Goal: Transaction & Acquisition: Book appointment/travel/reservation

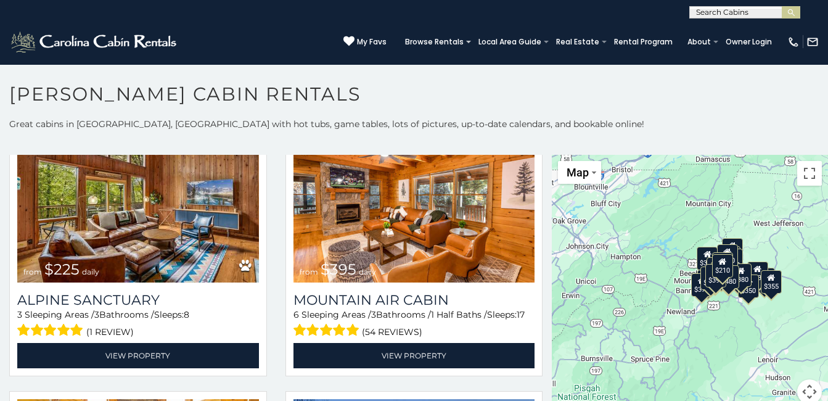
scroll to position [1, 0]
click at [739, 15] on input "text" at bounding box center [744, 14] width 108 height 12
type input "*****"
click at [743, 30] on li "New R iver Lure" at bounding box center [745, 28] width 110 height 11
click at [793, 12] on img "submit" at bounding box center [791, 12] width 9 height 9
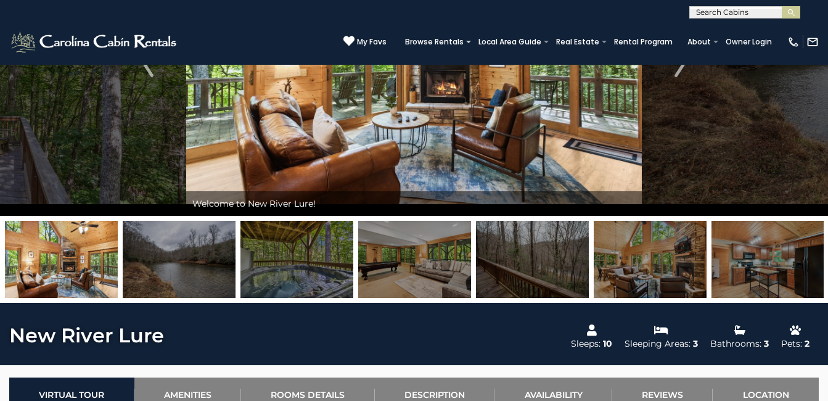
scroll to position [165, 0]
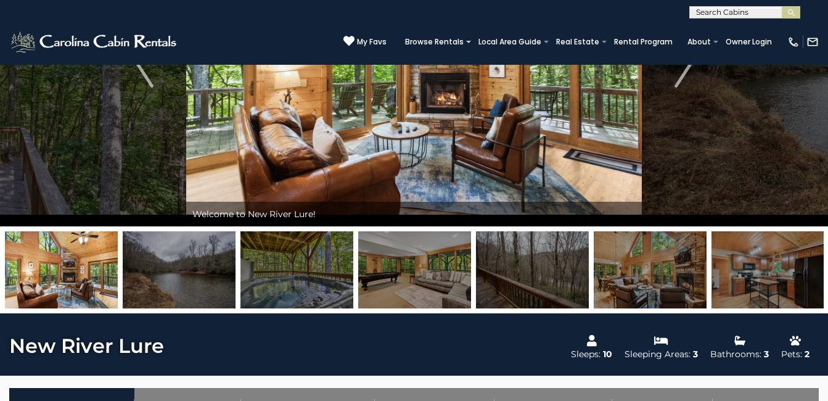
click at [195, 276] on img at bounding box center [179, 269] width 113 height 77
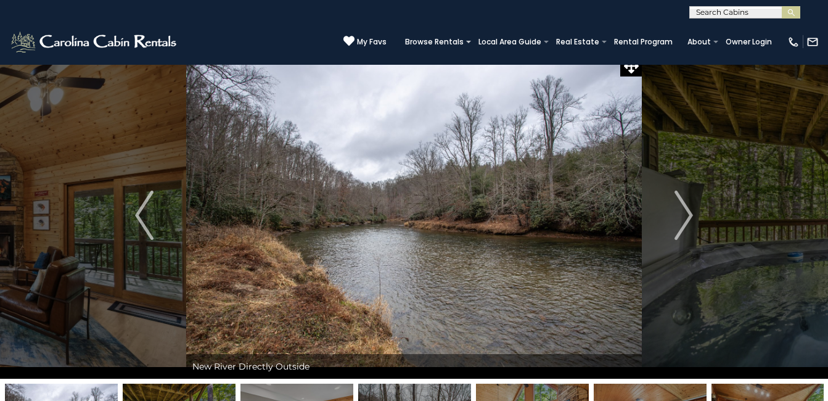
scroll to position [0, 0]
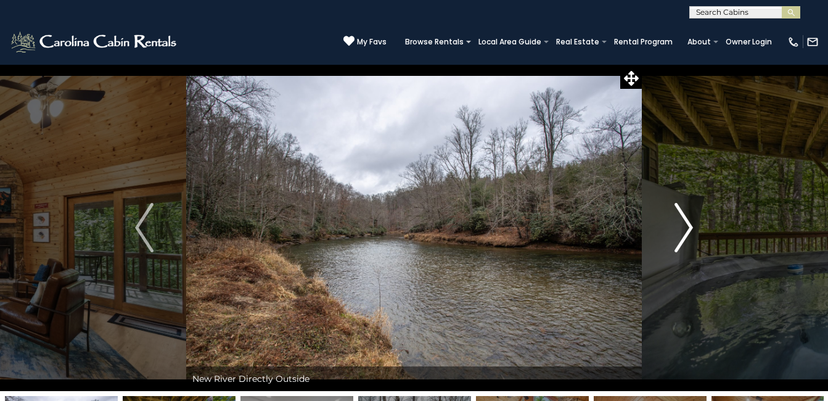
click at [679, 219] on img "Next" at bounding box center [684, 227] width 19 height 49
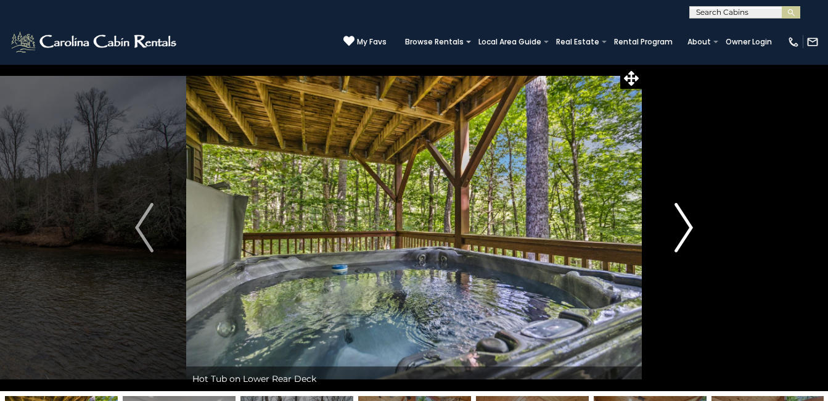
click at [679, 219] on img "Next" at bounding box center [684, 227] width 19 height 49
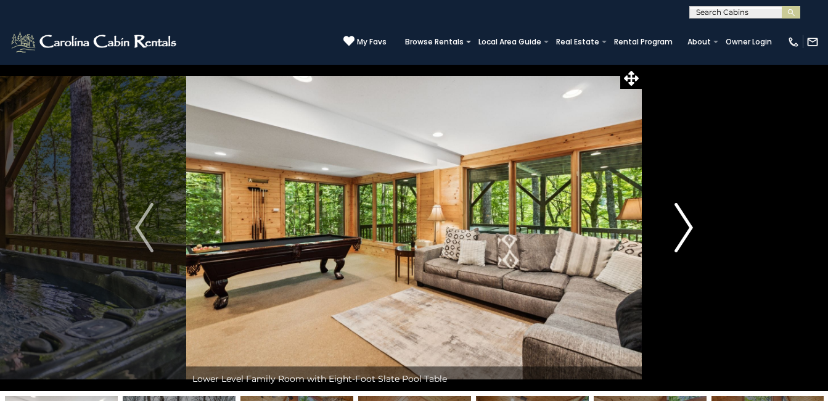
click at [688, 227] on img "Next" at bounding box center [684, 227] width 19 height 49
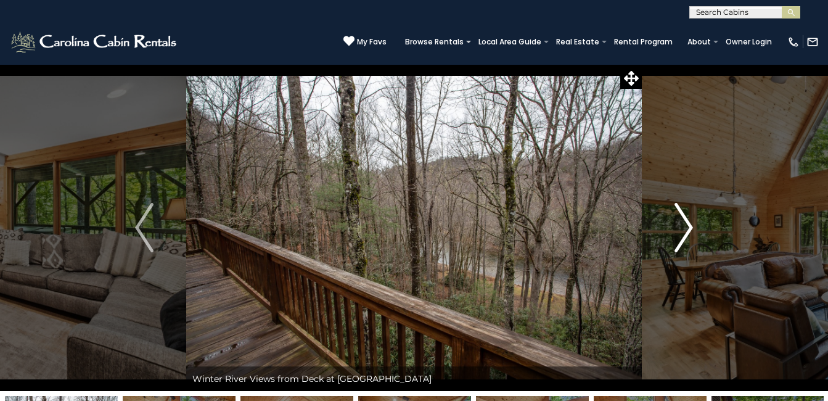
click at [688, 227] on img "Next" at bounding box center [684, 227] width 19 height 49
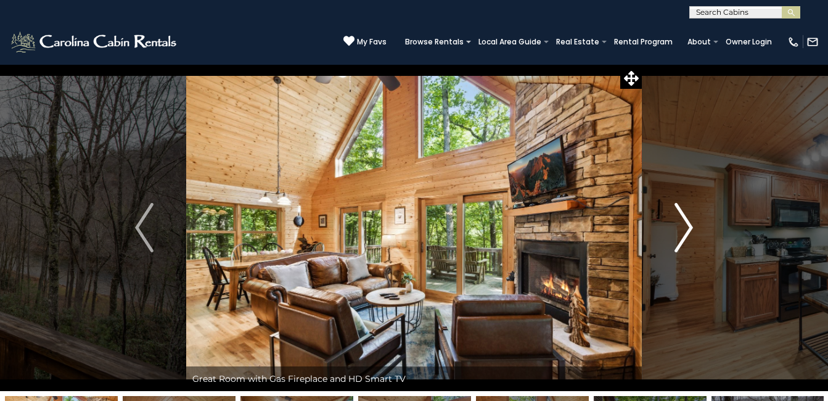
click at [688, 227] on img "Next" at bounding box center [684, 227] width 19 height 49
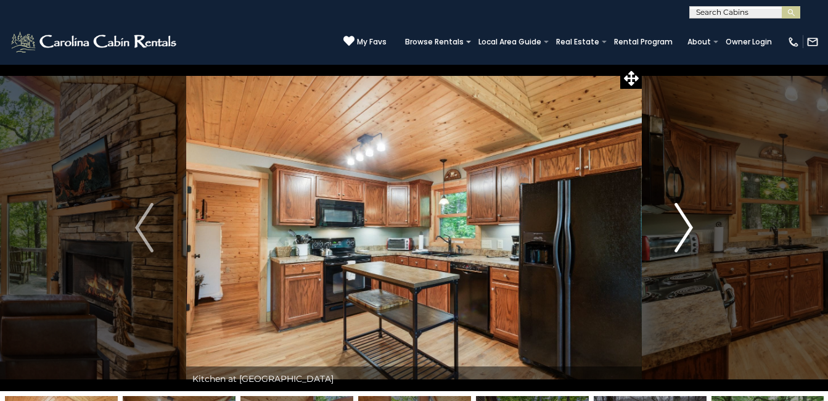
click at [688, 227] on img "Next" at bounding box center [684, 227] width 19 height 49
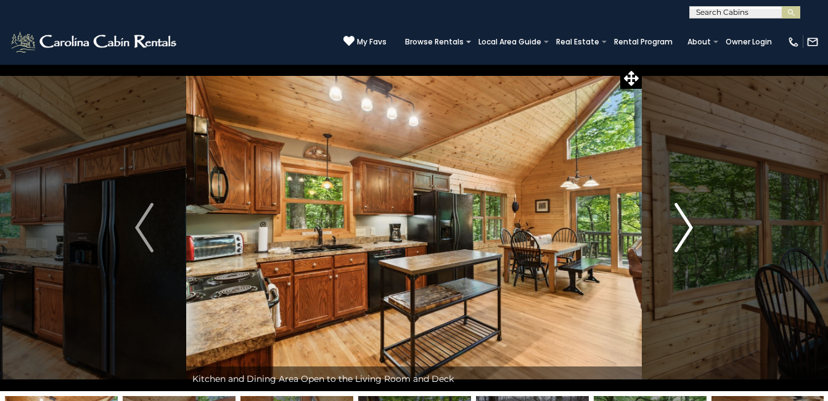
click at [688, 227] on img "Next" at bounding box center [684, 227] width 19 height 49
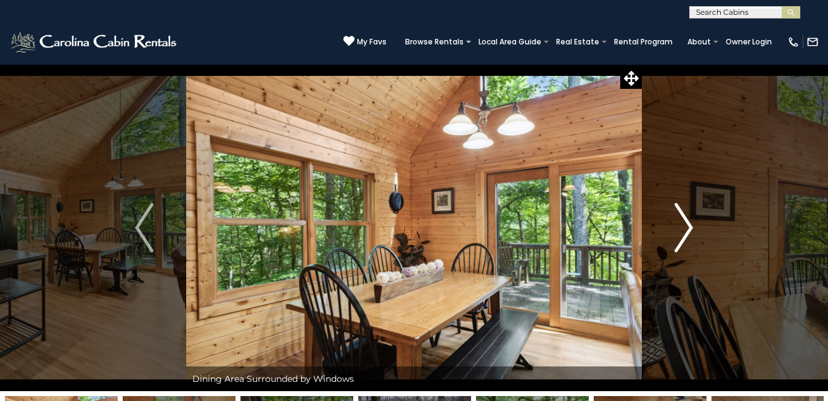
click at [688, 227] on img "Next" at bounding box center [684, 227] width 19 height 49
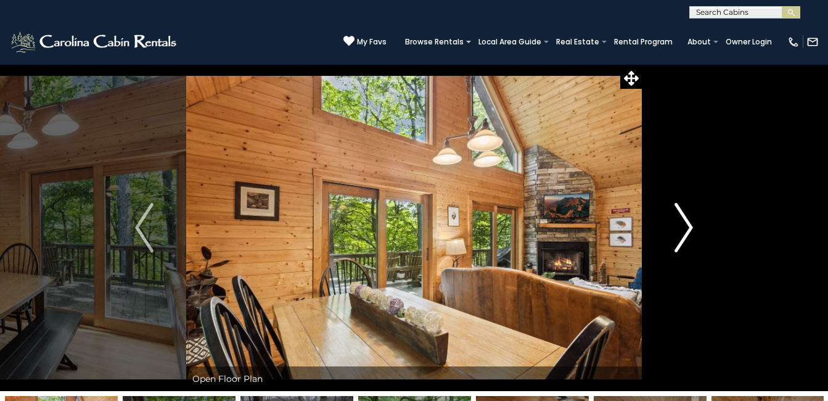
click at [688, 227] on img "Next" at bounding box center [684, 227] width 19 height 49
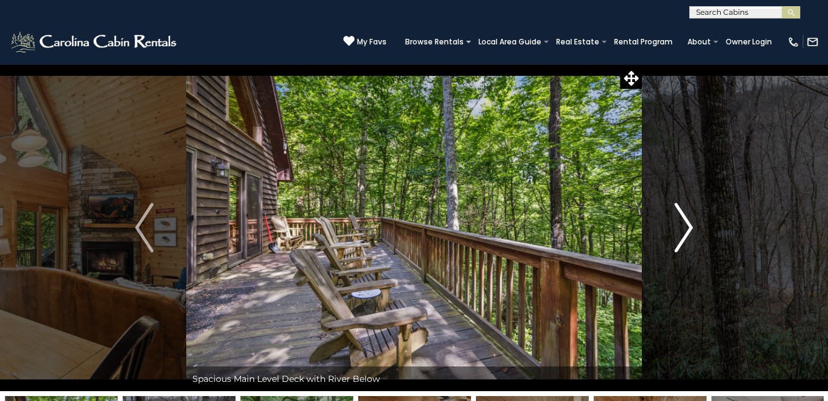
click at [688, 227] on img "Next" at bounding box center [684, 227] width 19 height 49
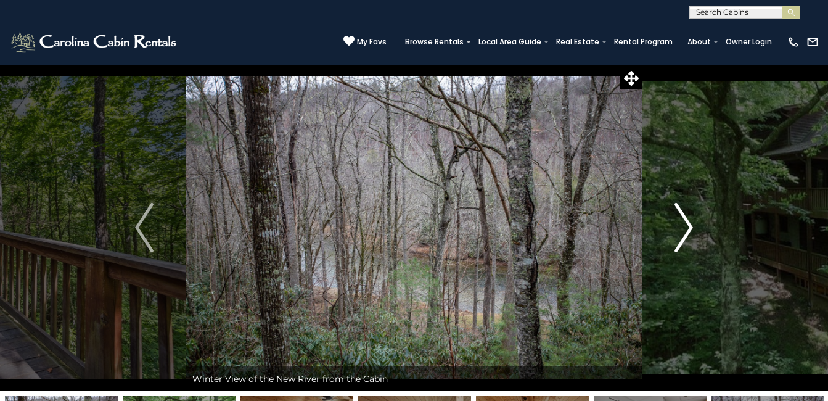
click at [688, 227] on img "Next" at bounding box center [684, 227] width 19 height 49
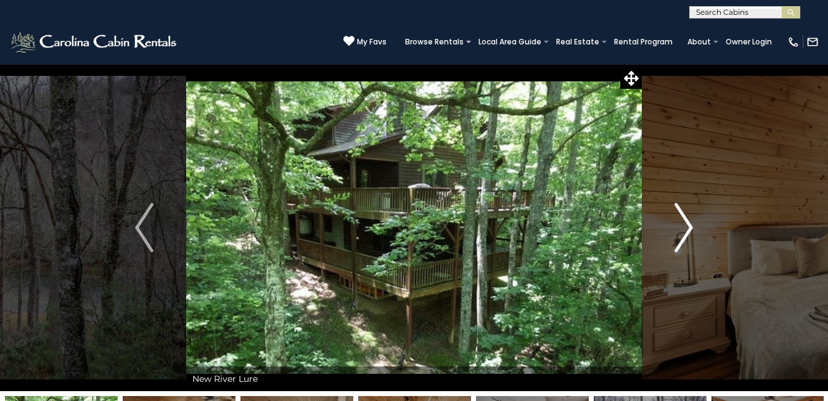
click at [688, 227] on img "Next" at bounding box center [684, 227] width 19 height 49
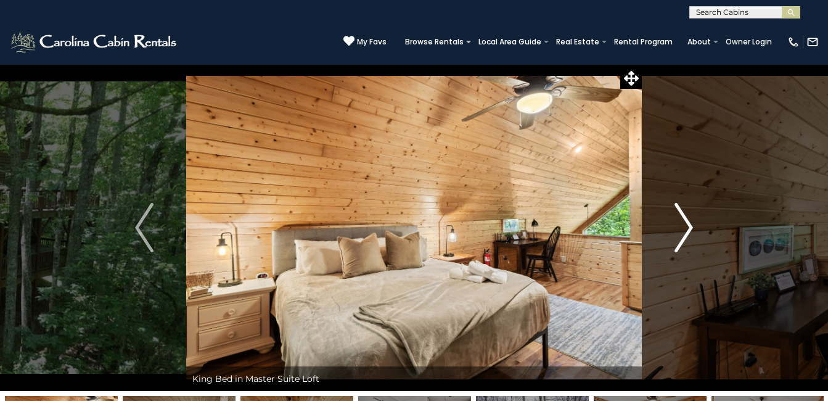
click at [688, 227] on img "Next" at bounding box center [684, 227] width 19 height 49
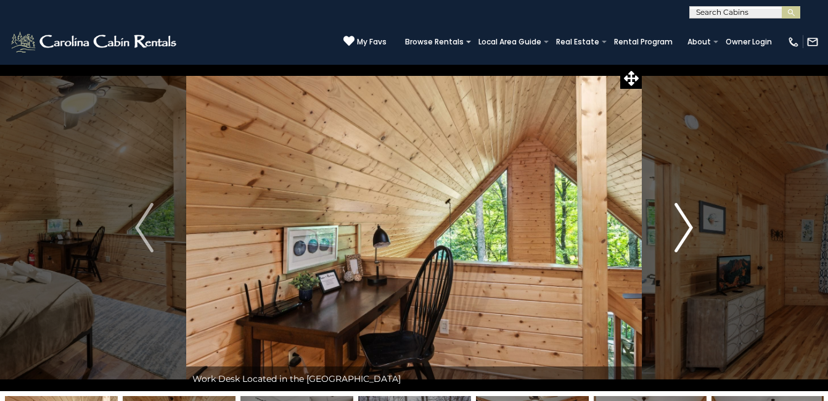
click at [688, 227] on img "Next" at bounding box center [684, 227] width 19 height 49
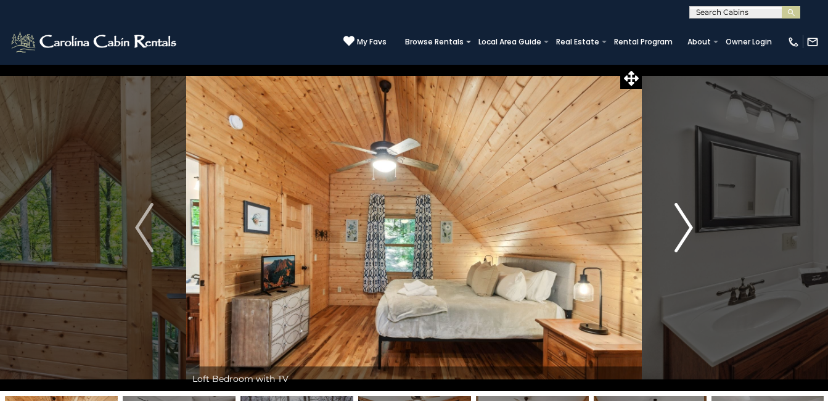
click at [688, 227] on img "Next" at bounding box center [684, 227] width 19 height 49
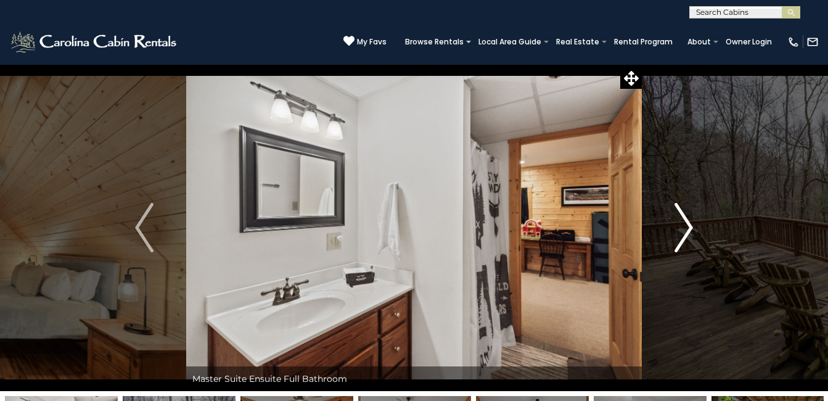
click at [688, 227] on img "Next" at bounding box center [684, 227] width 19 height 49
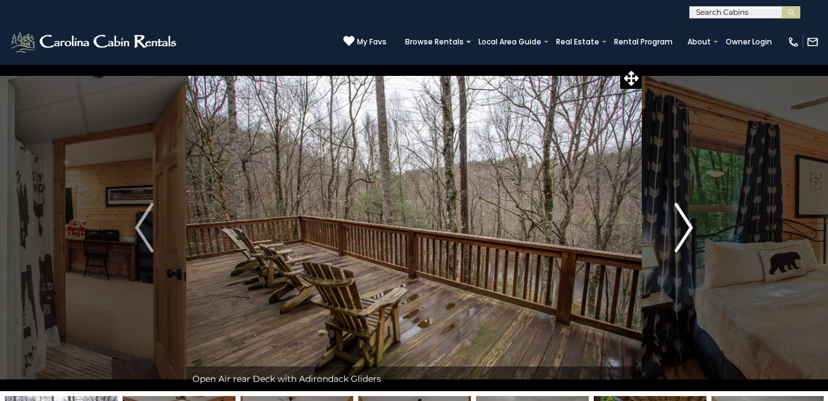
click at [688, 227] on img "Next" at bounding box center [684, 227] width 19 height 49
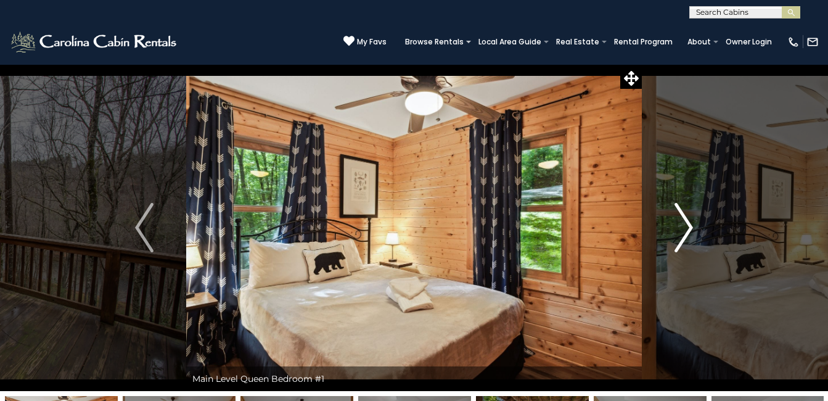
click at [688, 227] on img "Next" at bounding box center [684, 227] width 19 height 49
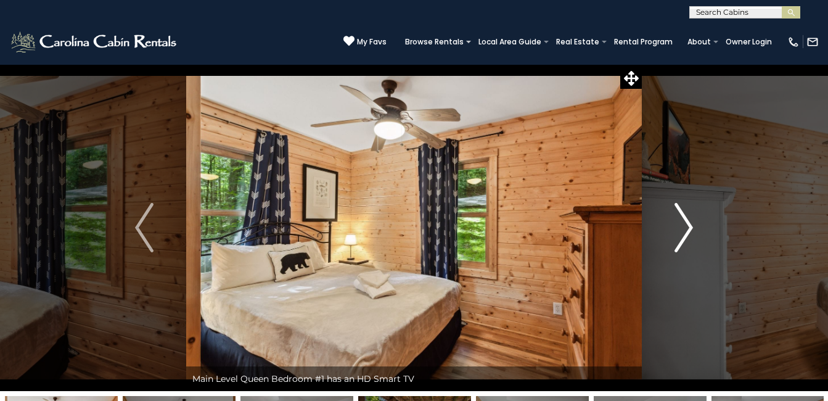
click at [688, 227] on img "Next" at bounding box center [684, 227] width 19 height 49
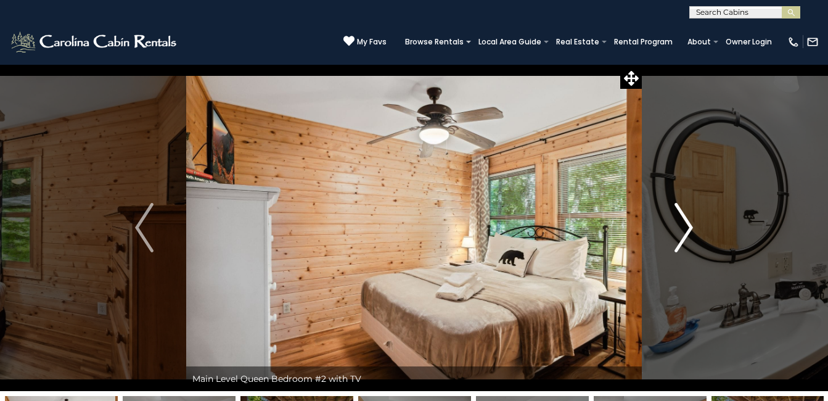
click at [688, 227] on img "Next" at bounding box center [684, 227] width 19 height 49
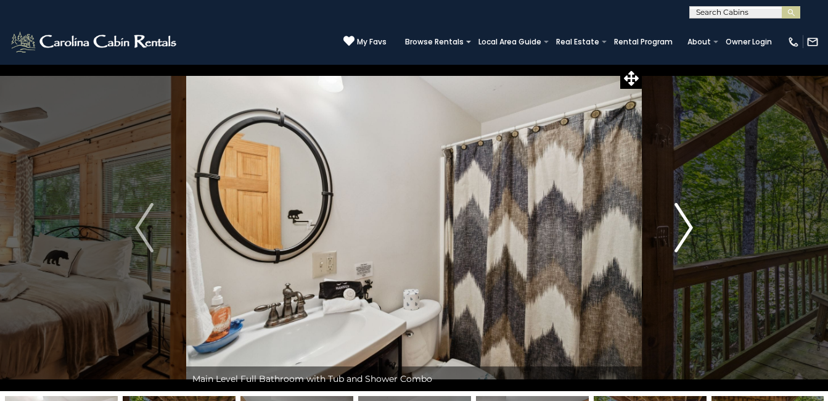
click at [688, 227] on img "Next" at bounding box center [684, 227] width 19 height 49
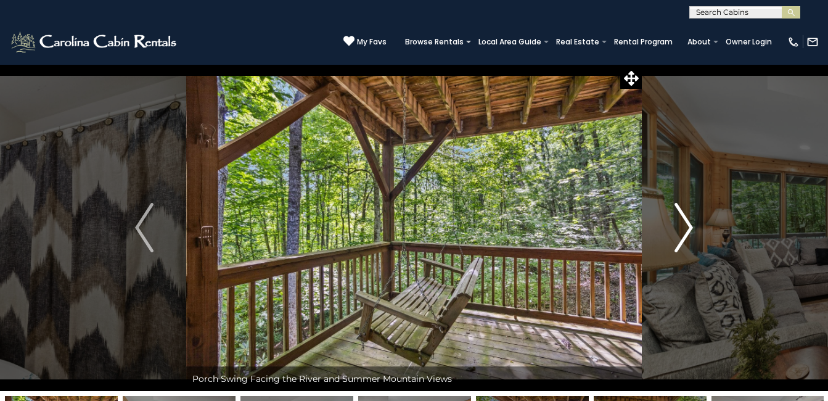
click at [688, 227] on img "Next" at bounding box center [684, 227] width 19 height 49
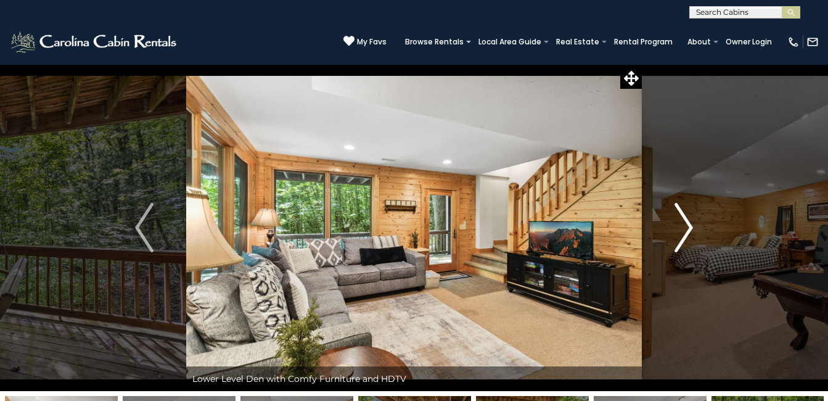
click at [688, 227] on img "Next" at bounding box center [684, 227] width 19 height 49
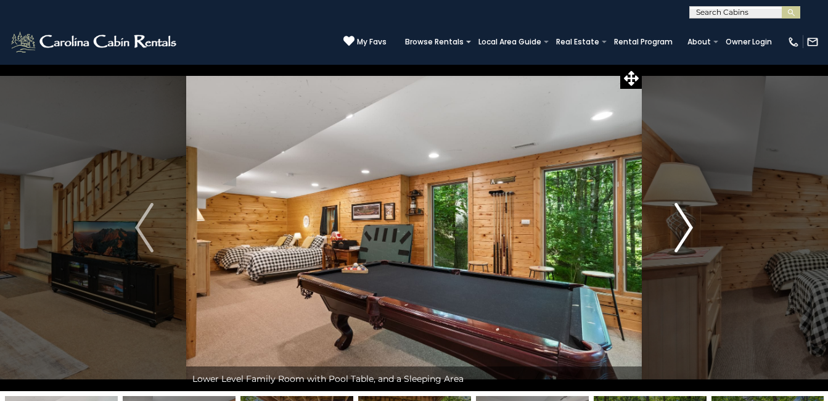
click at [688, 227] on img "Next" at bounding box center [684, 227] width 19 height 49
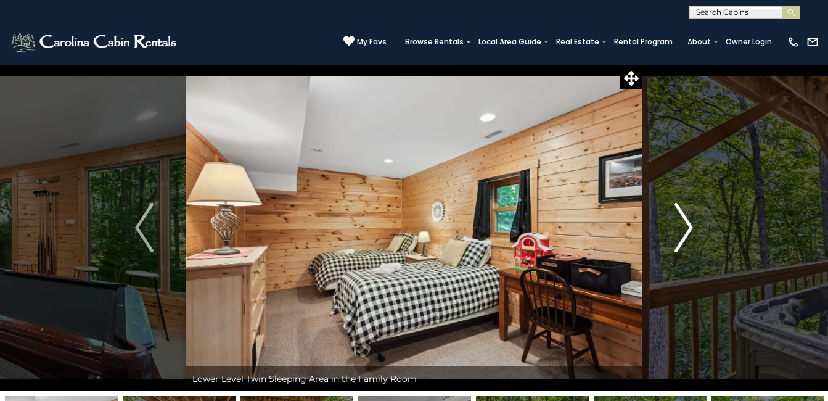
click at [688, 227] on img "Next" at bounding box center [684, 227] width 19 height 49
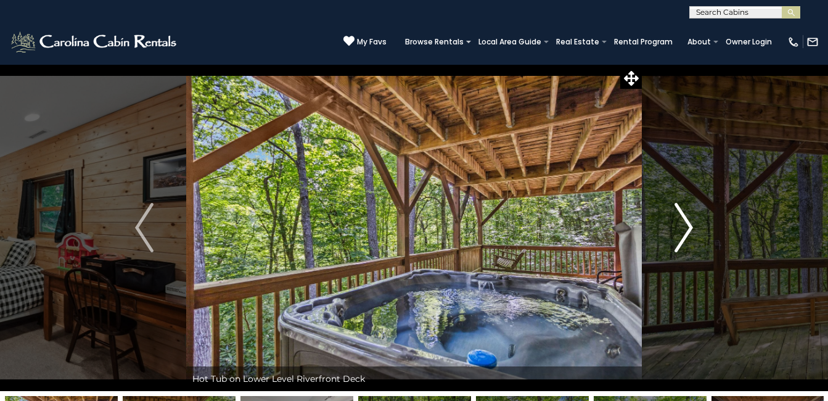
click at [688, 227] on img "Next" at bounding box center [684, 227] width 19 height 49
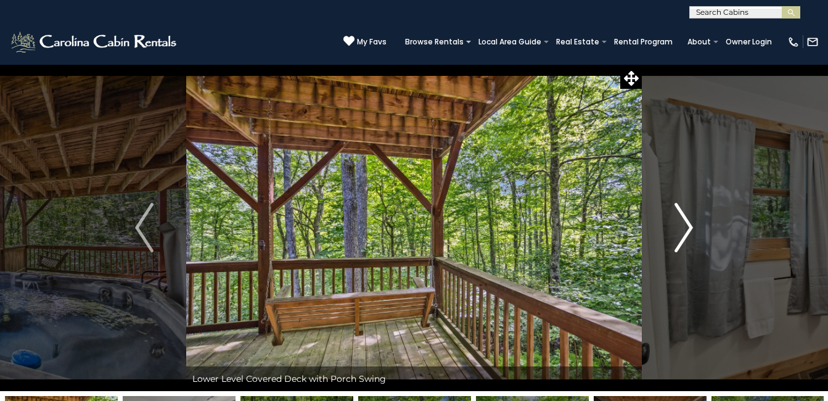
click at [688, 227] on img "Next" at bounding box center [684, 227] width 19 height 49
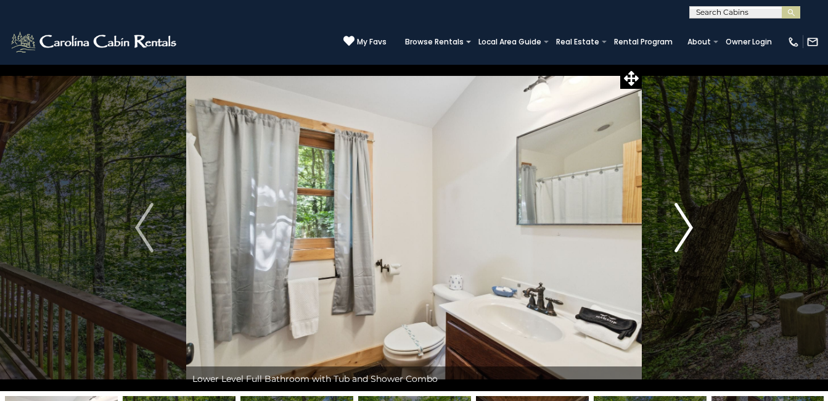
click at [688, 227] on img "Next" at bounding box center [684, 227] width 19 height 49
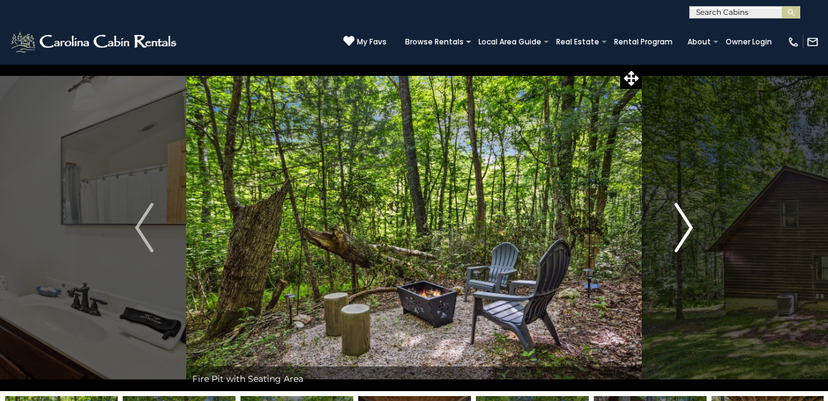
click at [688, 227] on img "Next" at bounding box center [684, 227] width 19 height 49
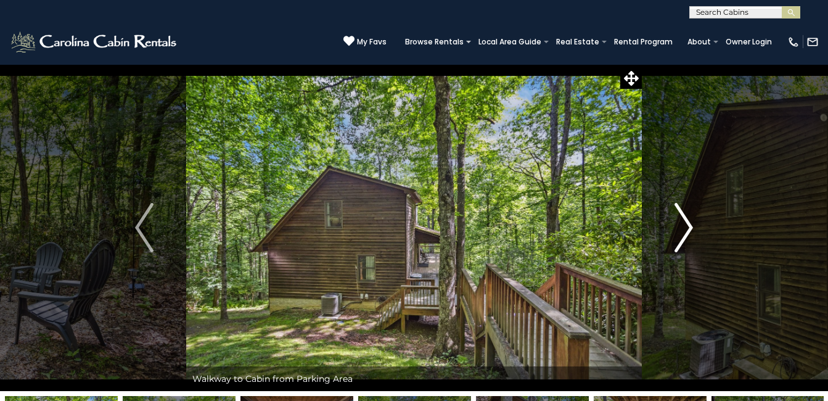
click at [688, 227] on img "Next" at bounding box center [684, 227] width 19 height 49
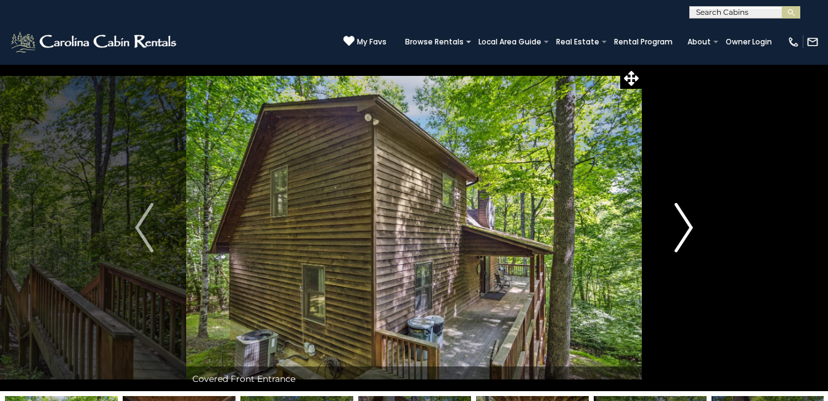
click at [688, 227] on img "Next" at bounding box center [684, 227] width 19 height 49
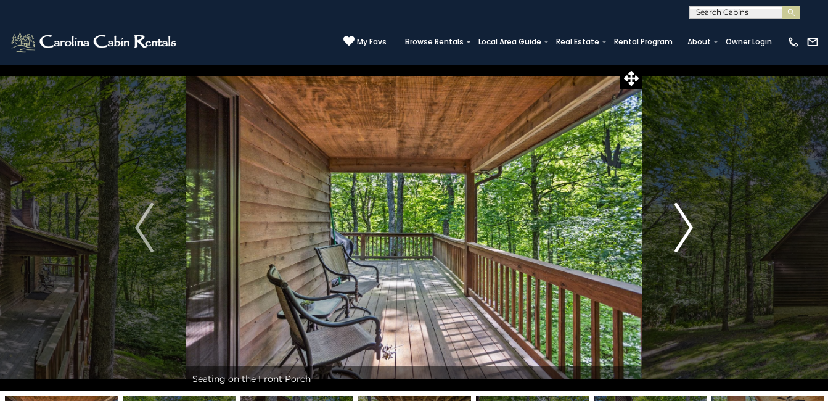
click at [688, 227] on img "Next" at bounding box center [684, 227] width 19 height 49
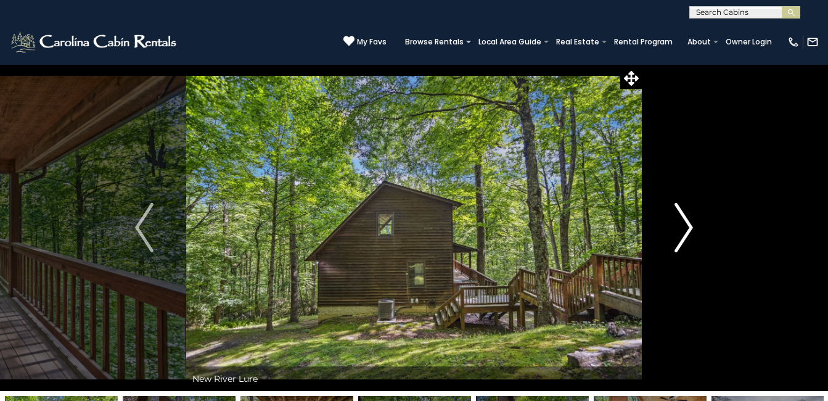
click at [688, 227] on img "Next" at bounding box center [684, 227] width 19 height 49
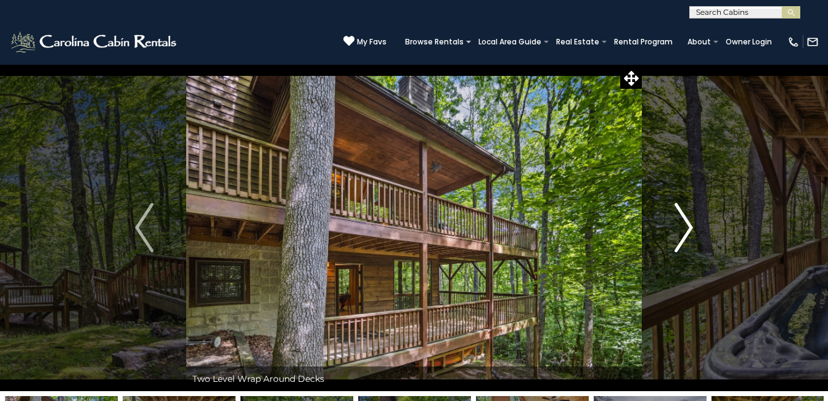
click at [688, 227] on img "Next" at bounding box center [684, 227] width 19 height 49
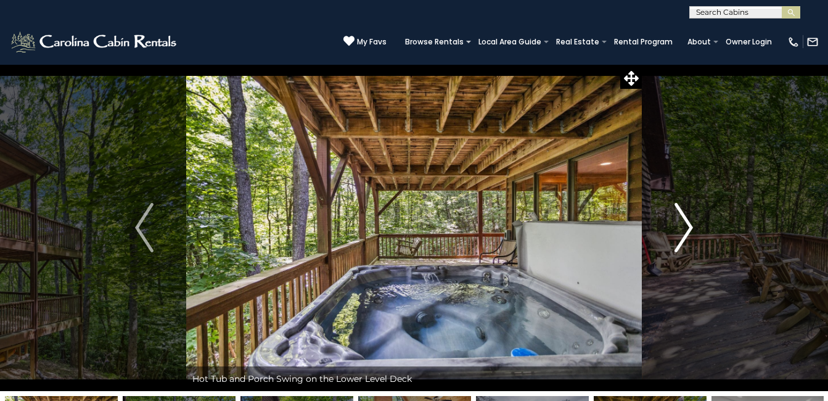
click at [688, 227] on img "Next" at bounding box center [684, 227] width 19 height 49
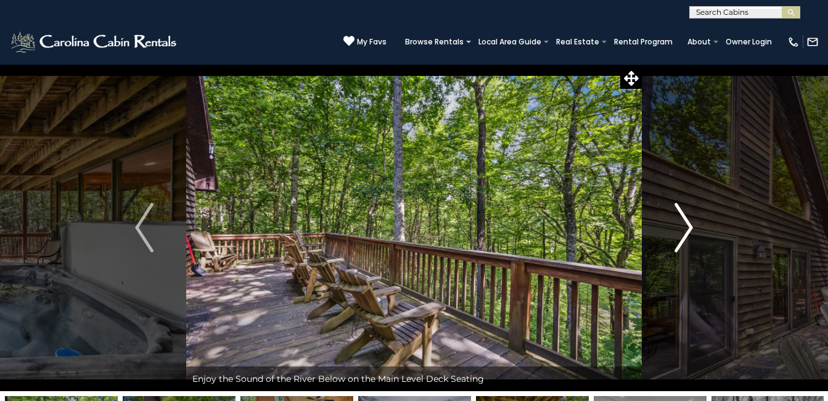
click at [688, 227] on img "Next" at bounding box center [684, 227] width 19 height 49
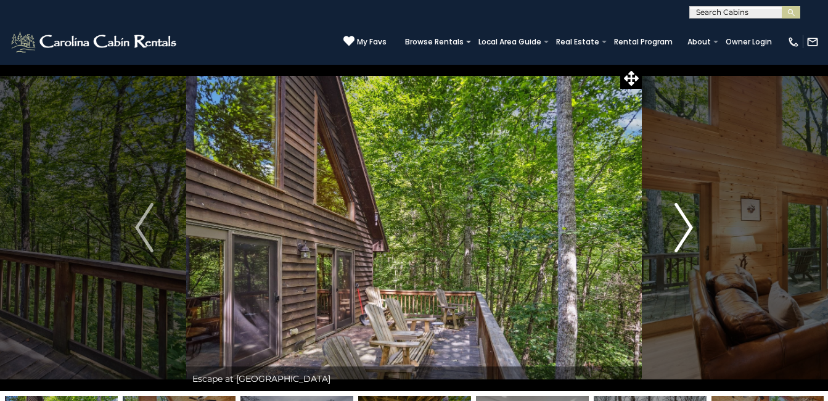
click at [688, 227] on img "Next" at bounding box center [684, 227] width 19 height 49
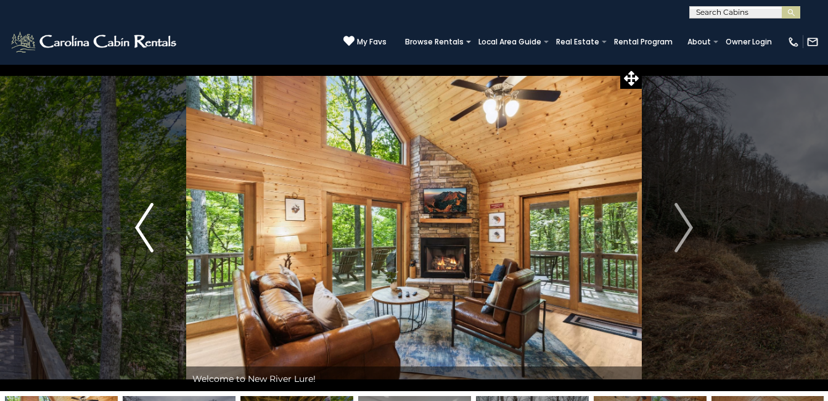
click at [148, 223] on img "Previous" at bounding box center [144, 227] width 19 height 49
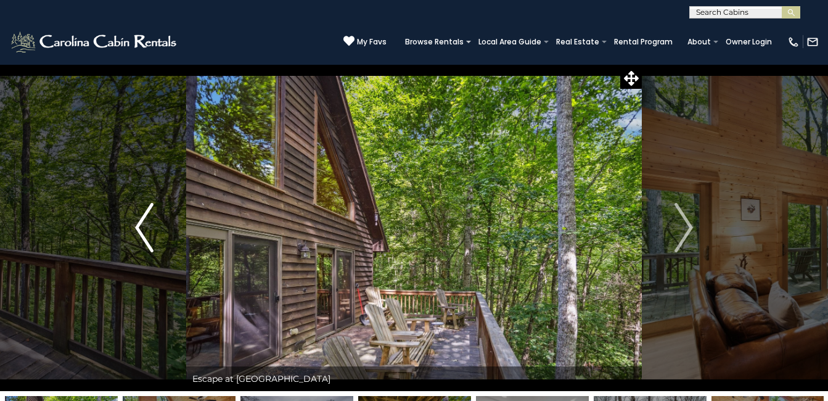
click at [148, 223] on img "Previous" at bounding box center [144, 227] width 19 height 49
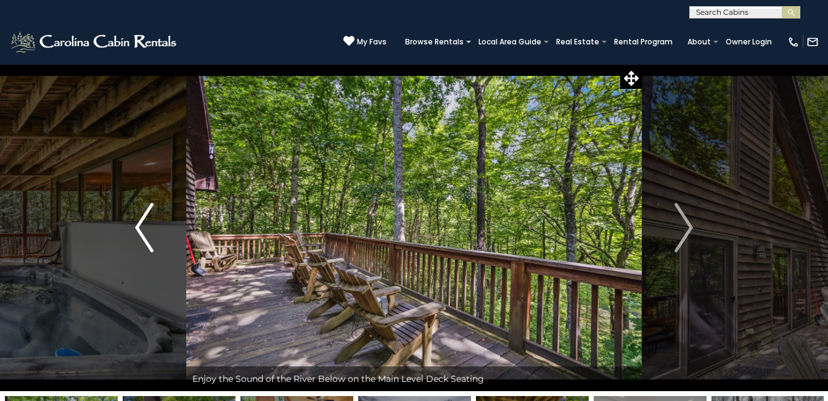
click at [148, 223] on img "Previous" at bounding box center [144, 227] width 19 height 49
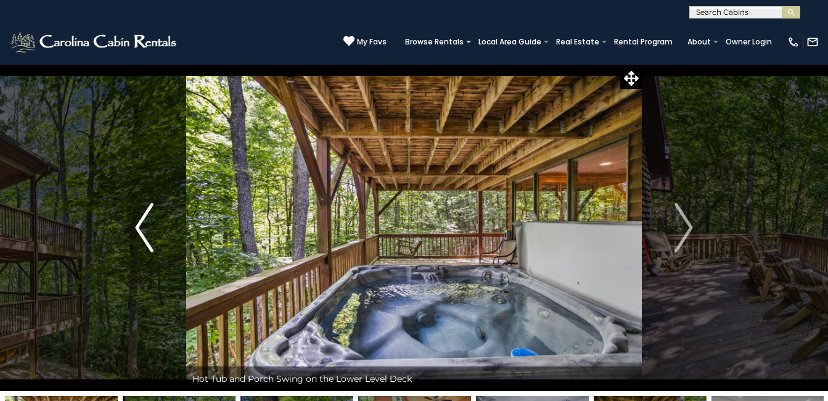
click at [148, 223] on img "Previous" at bounding box center [144, 227] width 19 height 49
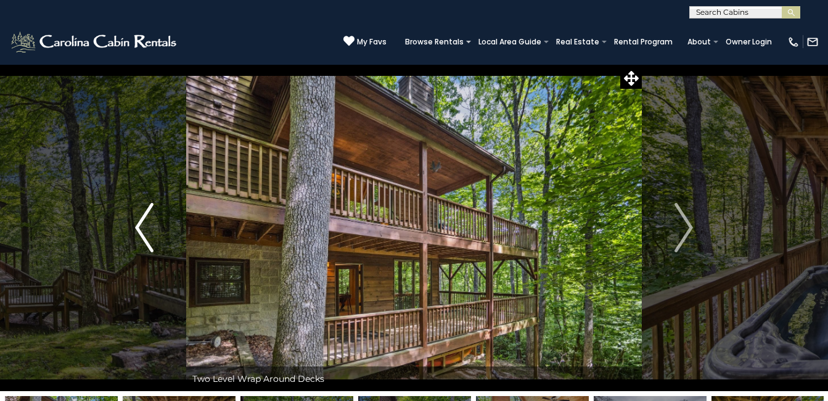
click at [148, 223] on img "Previous" at bounding box center [144, 227] width 19 height 49
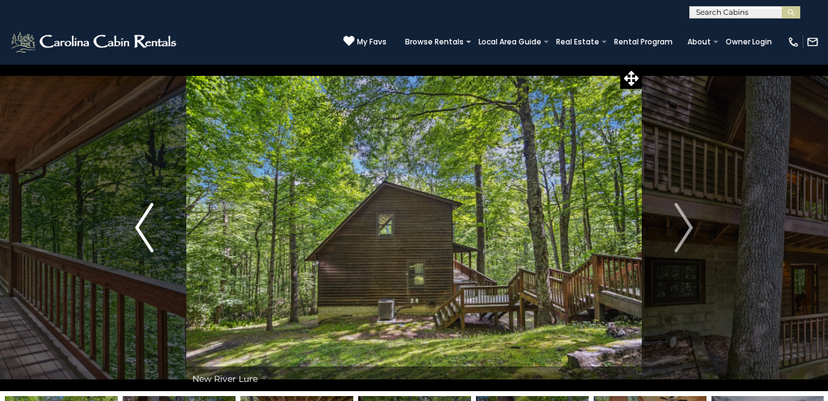
click at [148, 223] on img "Previous" at bounding box center [144, 227] width 19 height 49
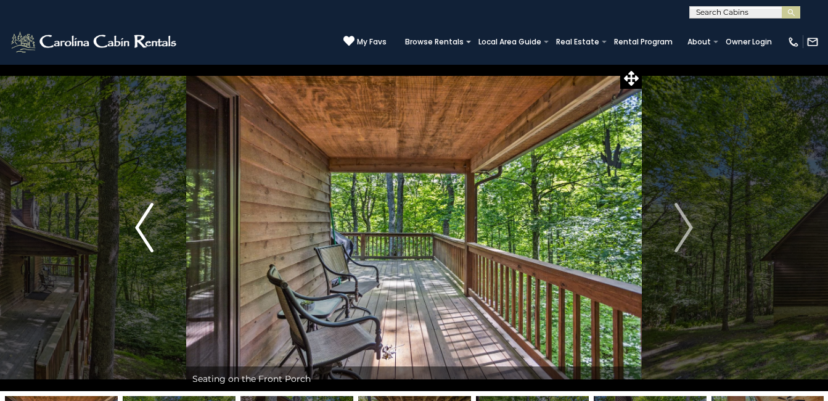
click at [148, 223] on img "Previous" at bounding box center [144, 227] width 19 height 49
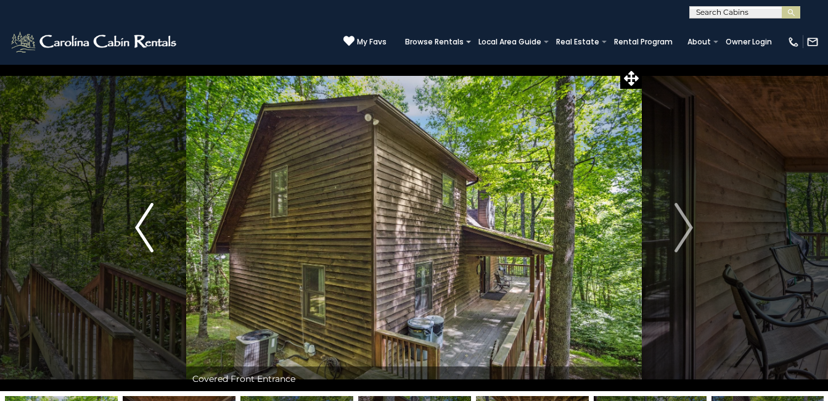
click at [140, 221] on img "Previous" at bounding box center [144, 227] width 19 height 49
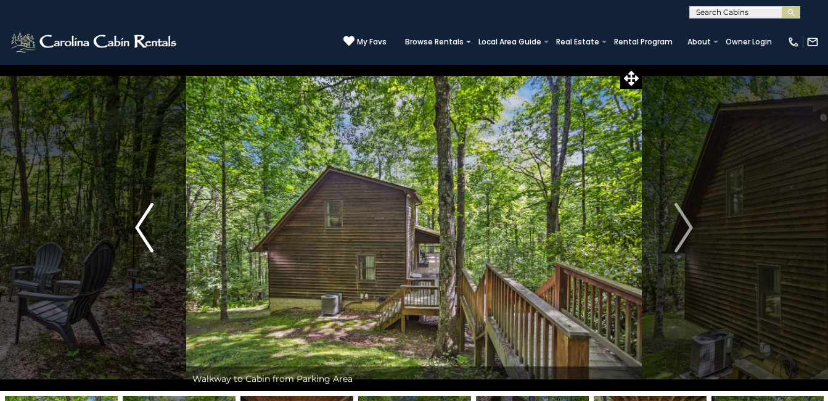
click at [140, 221] on img "Previous" at bounding box center [144, 227] width 19 height 49
